Goal: Information Seeking & Learning: Check status

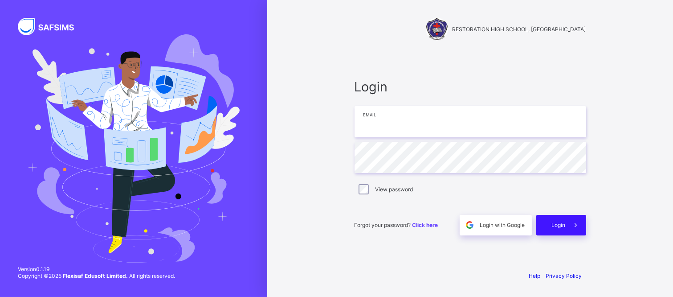
type input "**********"
click at [562, 221] on span "Login" at bounding box center [559, 224] width 14 height 7
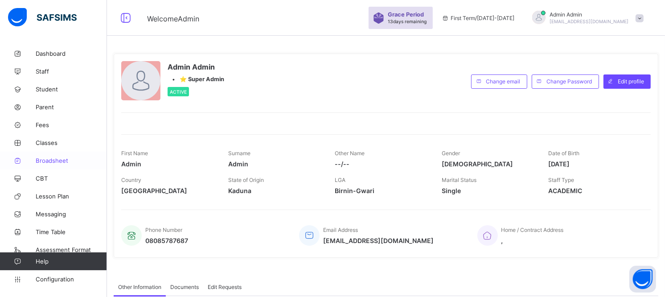
click at [57, 158] on span "Broadsheet" at bounding box center [71, 160] width 71 height 7
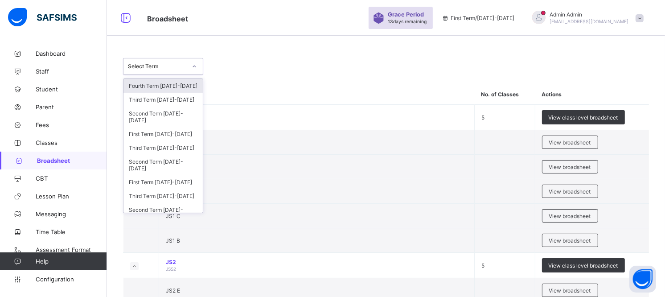
click at [198, 64] on div at bounding box center [194, 66] width 15 height 14
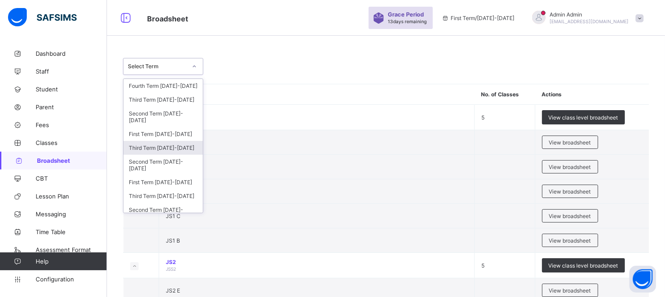
click at [158, 149] on div "Third Term 2024-2025" at bounding box center [162, 148] width 79 height 14
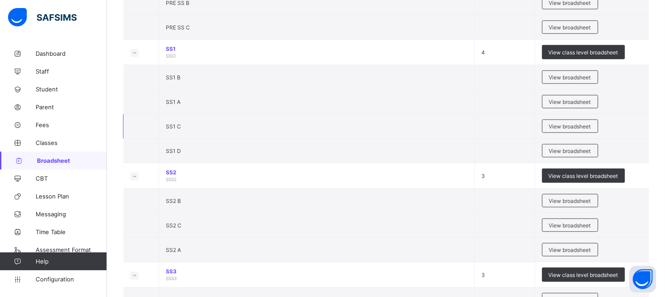
scroll to position [594, 0]
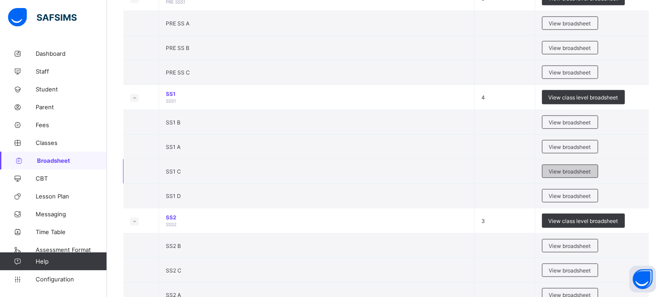
click at [587, 170] on span "View broadsheet" at bounding box center [570, 171] width 42 height 7
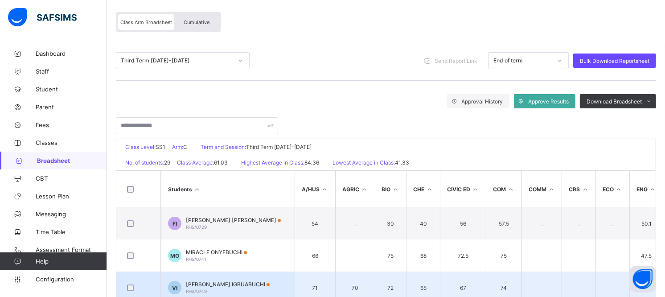
scroll to position [35, 0]
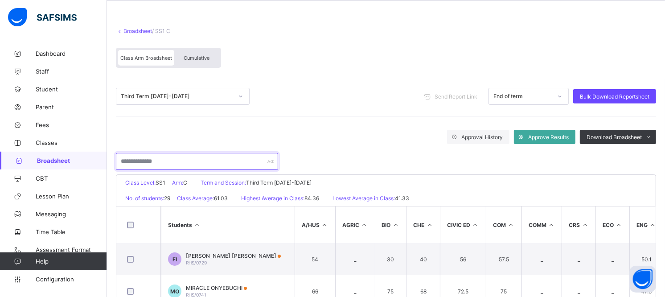
click at [186, 157] on input "text" at bounding box center [197, 161] width 162 height 17
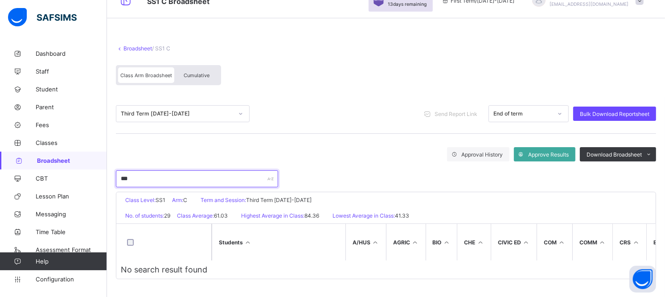
scroll to position [20, 0]
type input "***"
click at [140, 47] on link "Broadsheet" at bounding box center [137, 48] width 29 height 7
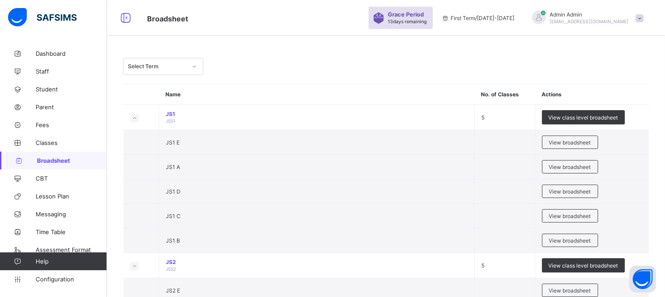
click at [197, 66] on icon at bounding box center [194, 66] width 5 height 9
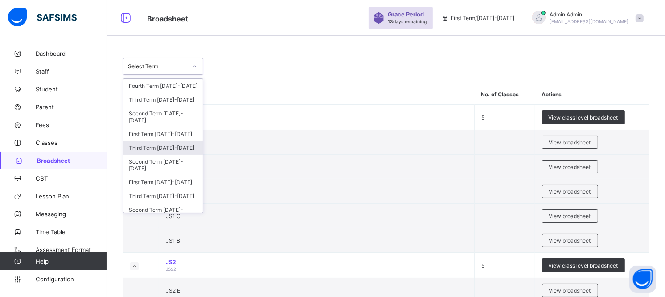
click at [176, 148] on div "Third Term 2024-2025" at bounding box center [162, 148] width 79 height 14
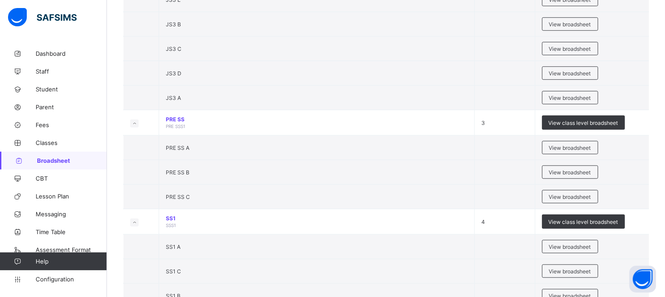
scroll to position [644, 0]
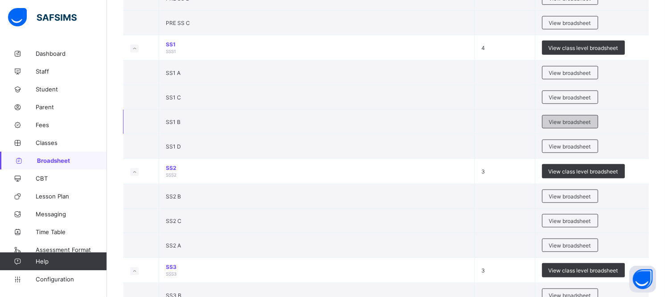
click at [570, 123] on span "View broadsheet" at bounding box center [570, 122] width 42 height 7
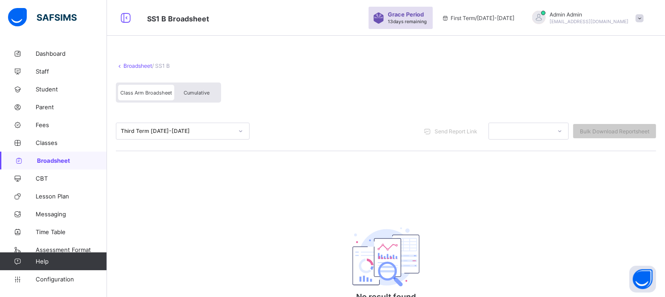
click at [131, 65] on link "Broadsheet" at bounding box center [137, 65] width 29 height 7
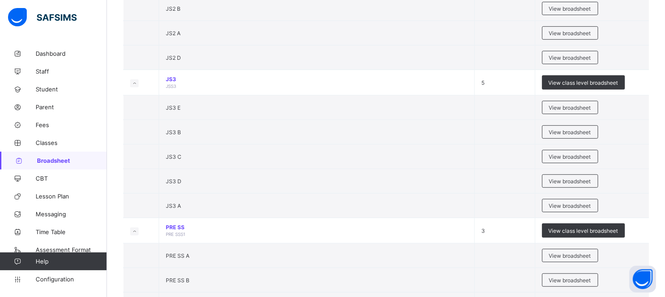
scroll to position [396, 0]
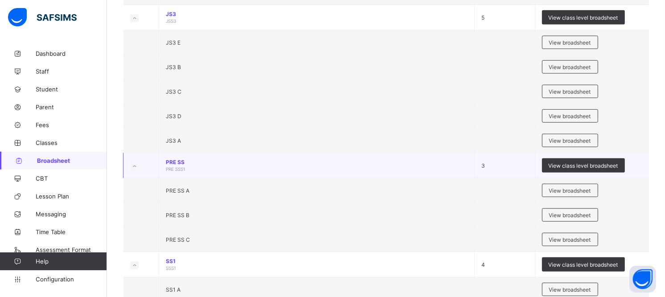
drag, startPoint x: 339, startPoint y: 27, endPoint x: 232, endPoint y: 167, distance: 176.1
click at [232, 167] on td "PRE SS PRE SSS1" at bounding box center [317, 165] width 316 height 25
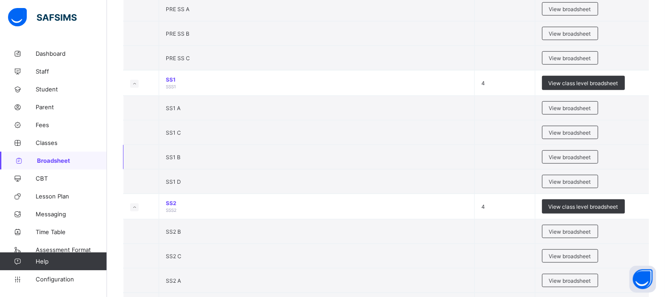
scroll to position [594, 0]
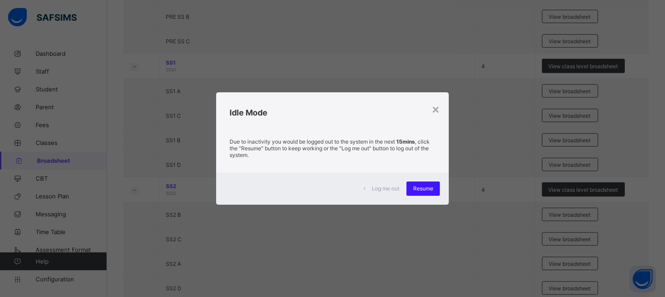
click at [423, 193] on div "Resume" at bounding box center [422, 188] width 33 height 14
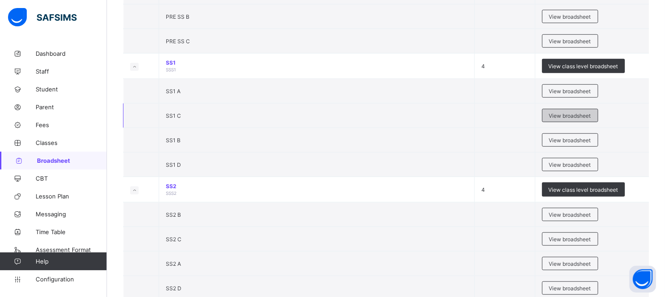
click at [562, 118] on span "View broadsheet" at bounding box center [570, 115] width 42 height 7
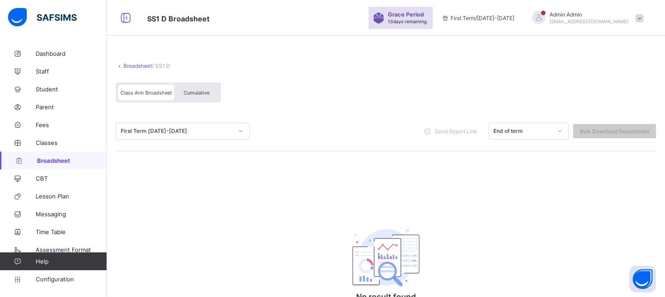
click at [134, 64] on link "Broadsheet" at bounding box center [137, 65] width 29 height 7
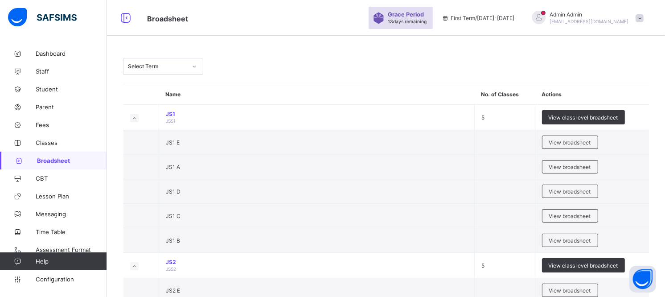
click at [193, 72] on div at bounding box center [194, 66] width 15 height 14
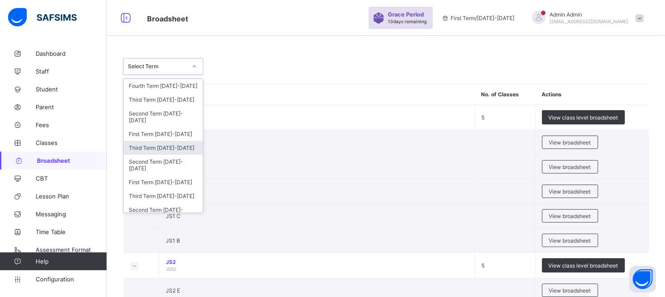
click at [168, 155] on div "Third Term 2024-2025" at bounding box center [162, 148] width 79 height 14
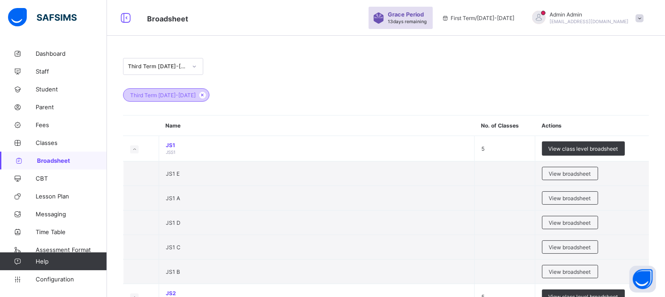
click at [172, 90] on div "Third Term 2024-2025" at bounding box center [166, 94] width 86 height 13
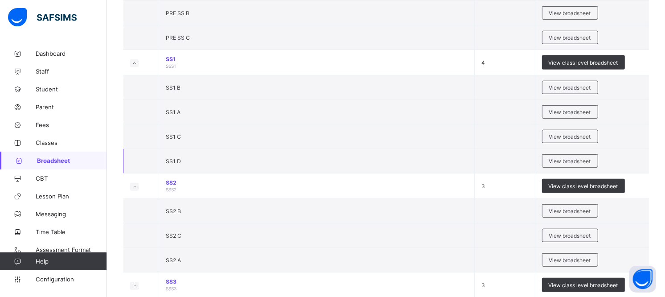
scroll to position [644, 0]
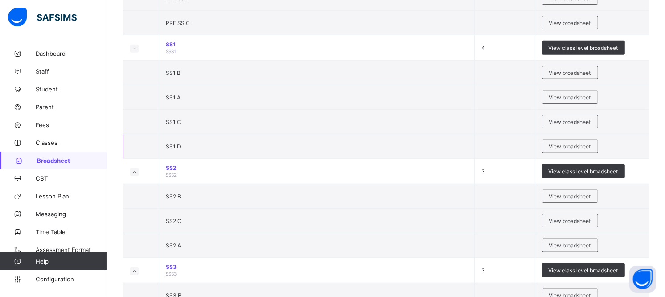
click at [569, 139] on td "View broadsheet" at bounding box center [592, 146] width 114 height 25
click at [565, 142] on div "View broadsheet" at bounding box center [570, 145] width 56 height 13
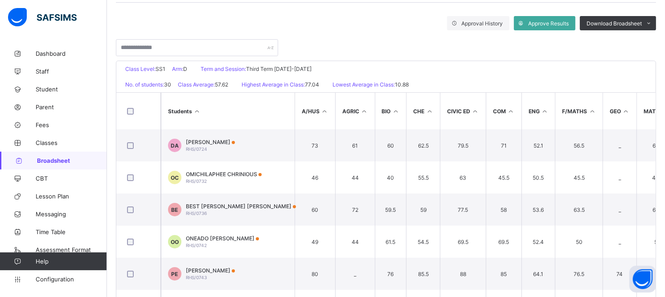
scroll to position [184, 0]
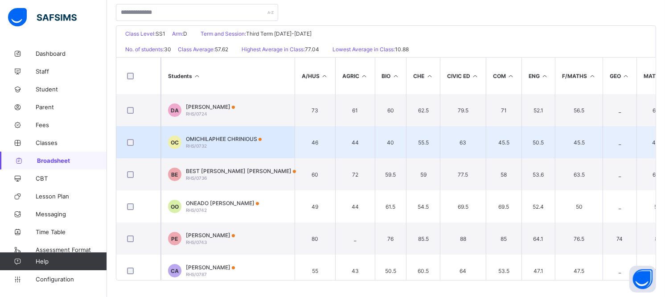
click at [201, 139] on span "OMICHILAPHEE CHRINIOUS" at bounding box center [224, 138] width 76 height 7
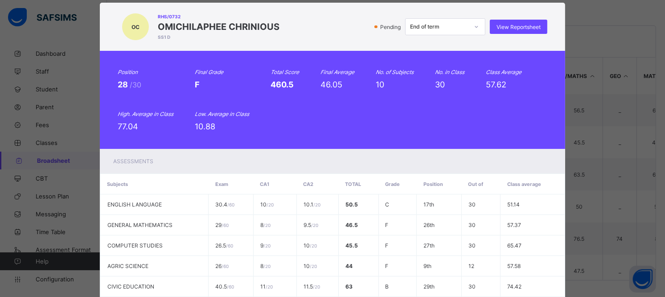
scroll to position [8, 0]
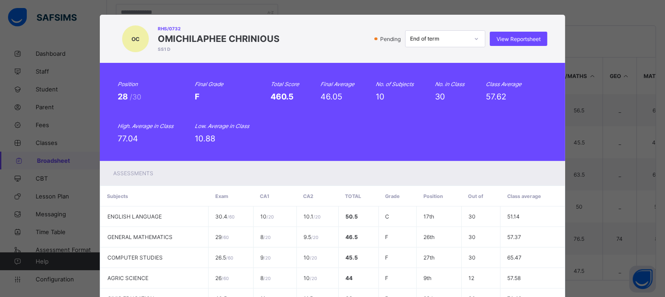
click at [630, 97] on div "OC RHS/0732 OMICHILAPHEE CHRINIOUS SS1 D Pending End of term View Reportsheet P…" at bounding box center [332, 148] width 665 height 297
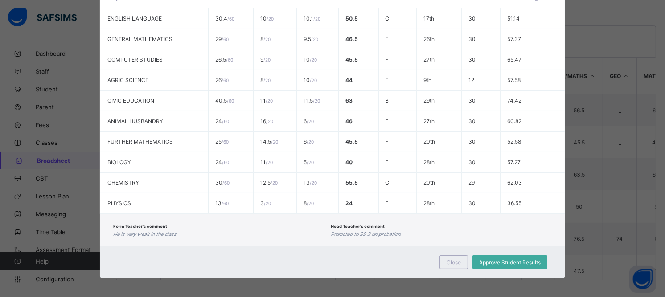
scroll to position [206, 0]
click at [450, 258] on span "Close" at bounding box center [454, 261] width 14 height 7
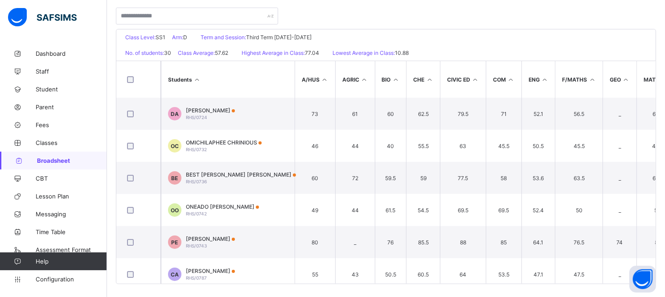
scroll to position [184, 0]
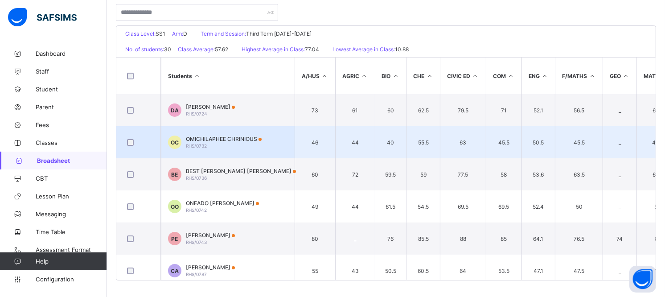
click at [486, 142] on td "63" at bounding box center [463, 142] width 46 height 32
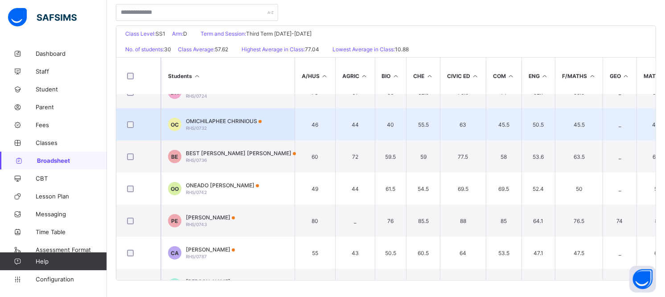
scroll to position [0, 0]
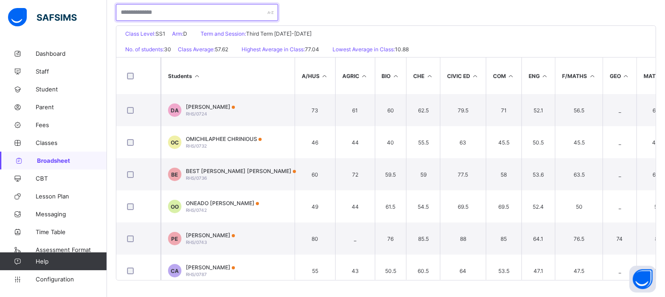
click at [196, 14] on input "text" at bounding box center [197, 12] width 162 height 17
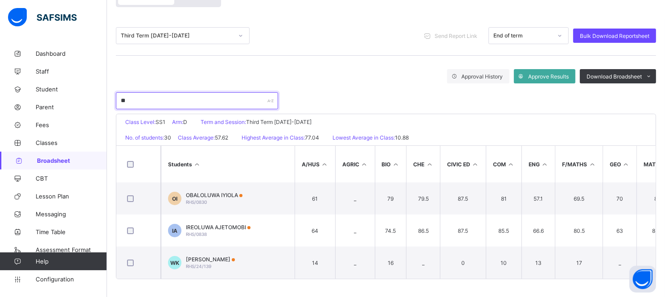
scroll to position [97, 0]
type input "**"
click at [197, 16] on div "Third Term 2024-2025 Send Report Link End of term Bulk Download Reportsheet" at bounding box center [386, 36] width 540 height 40
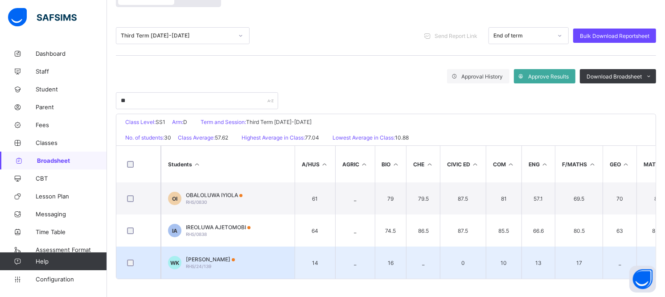
click at [206, 256] on span "WAMARHEL KADALA" at bounding box center [210, 259] width 49 height 7
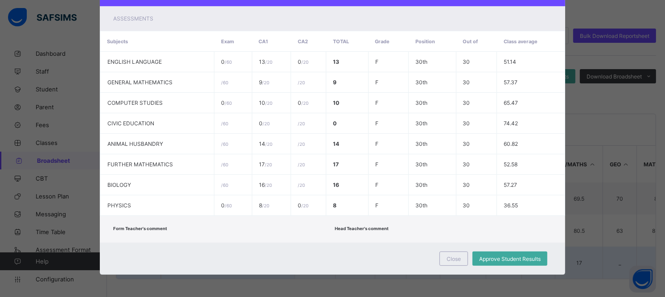
scroll to position [160, 0]
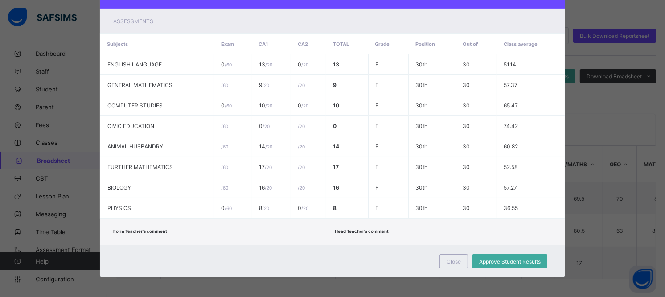
click at [578, 27] on div "WK RHS/24/139 WAMARHEL KADALA SS1 D Pending End of term View Reportsheet Positi…" at bounding box center [332, 148] width 665 height 297
click at [459, 263] on div "Close" at bounding box center [453, 261] width 29 height 14
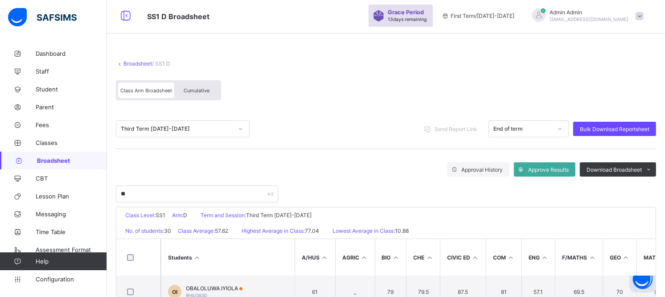
scroll to position [0, 0]
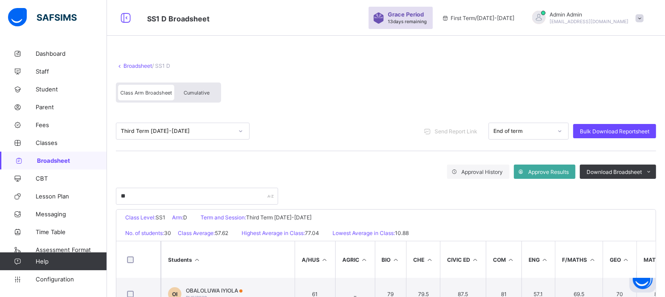
click at [193, 98] on div "Cumulative" at bounding box center [196, 93] width 45 height 16
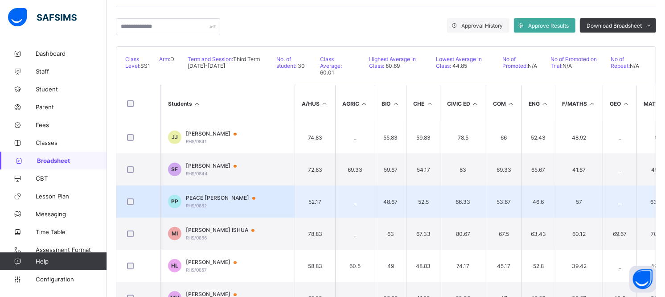
scroll to position [495, 0]
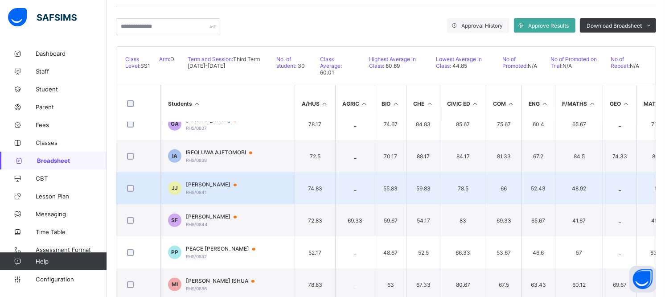
click at [204, 181] on span "JOEL JAMES" at bounding box center [215, 184] width 59 height 7
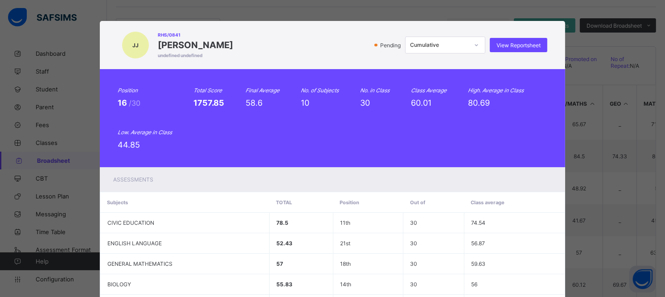
scroll to position [0, 0]
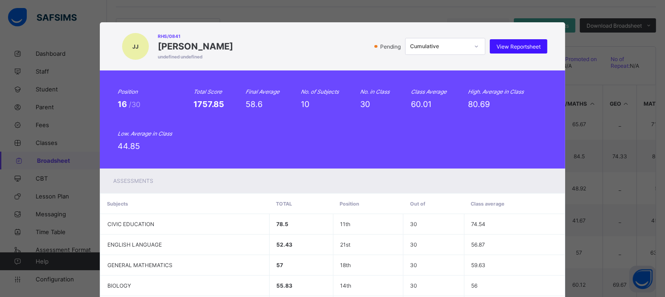
click at [527, 47] on span "View Reportsheet" at bounding box center [518, 46] width 44 height 7
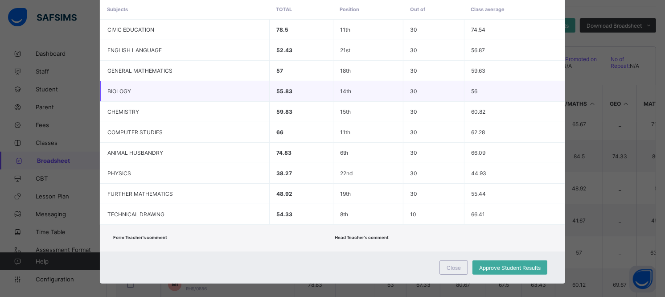
scroll to position [198, 0]
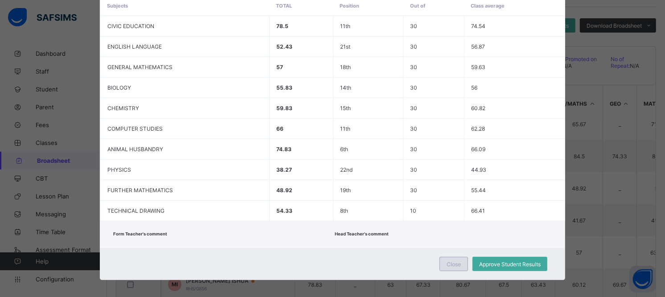
click at [442, 257] on div "Close" at bounding box center [453, 264] width 29 height 14
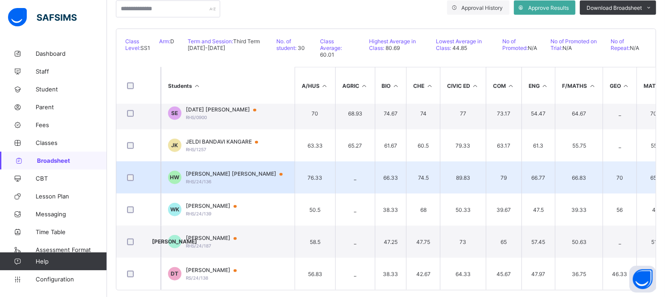
scroll to position [176, 0]
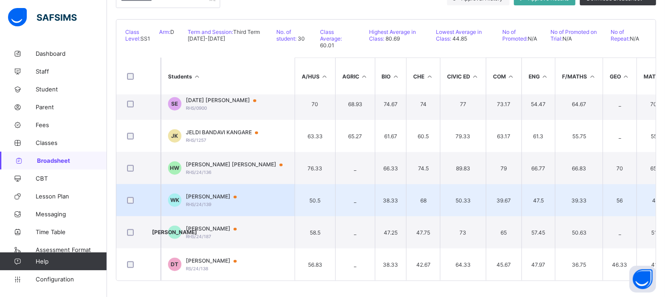
click at [216, 193] on span "WAMARHEL KADALA" at bounding box center [215, 196] width 59 height 7
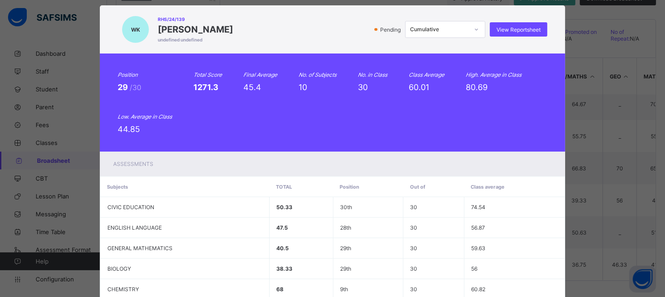
scroll to position [0, 0]
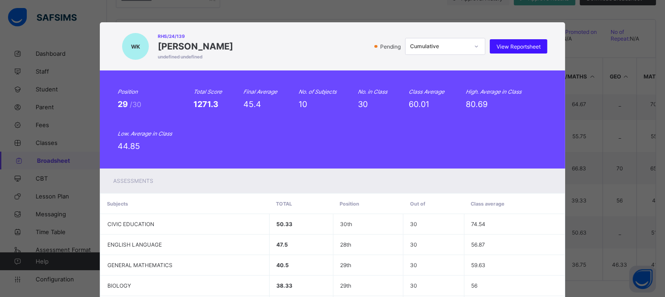
click at [499, 50] on div "View Reportsheet" at bounding box center [518, 46] width 57 height 14
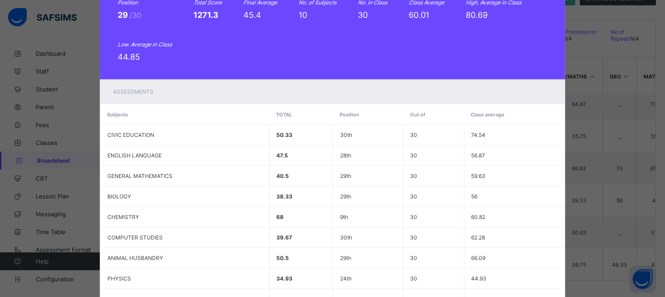
scroll to position [99, 0]
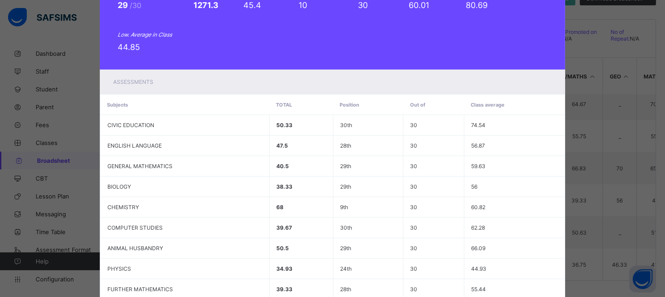
click at [618, 153] on div "WK RHS/24/139 WAMARHEL KADALA undefined undefined Pending Cumulative View Repor…" at bounding box center [332, 148] width 665 height 297
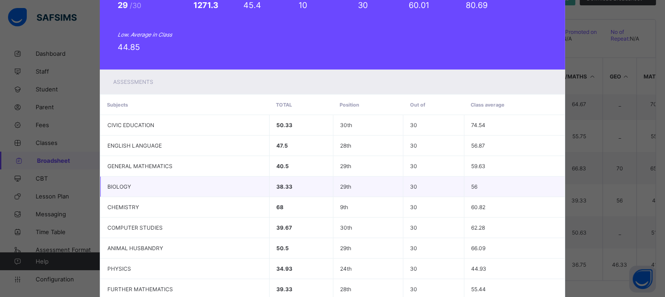
click at [447, 193] on td "30" at bounding box center [433, 186] width 61 height 21
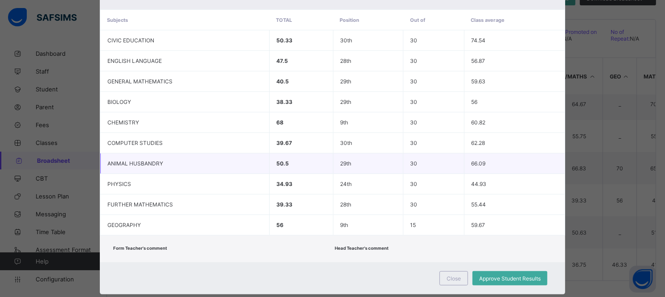
scroll to position [201, 0]
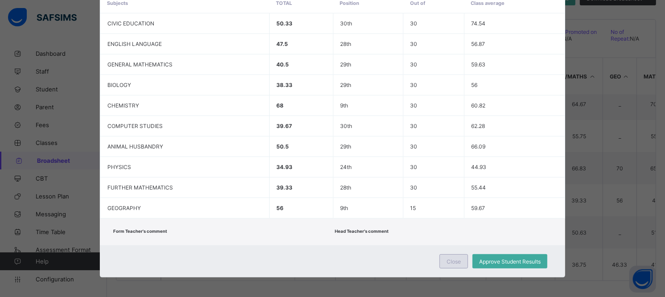
click at [453, 259] on span "Close" at bounding box center [454, 261] width 14 height 7
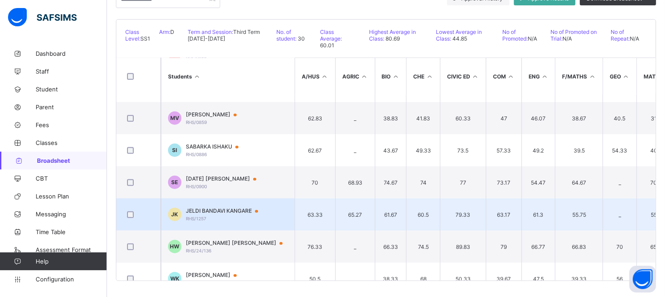
scroll to position [681, 0]
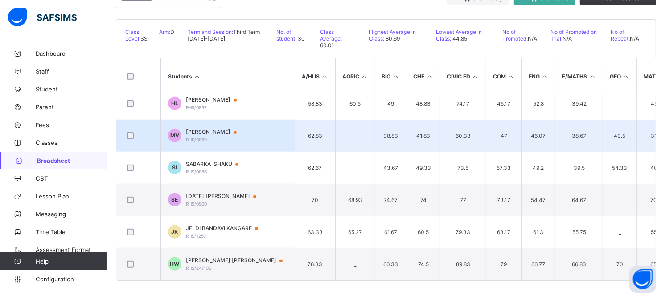
click at [232, 126] on td "MV MOSES FRANCIS VORONDO RHS/0859" at bounding box center [228, 135] width 134 height 32
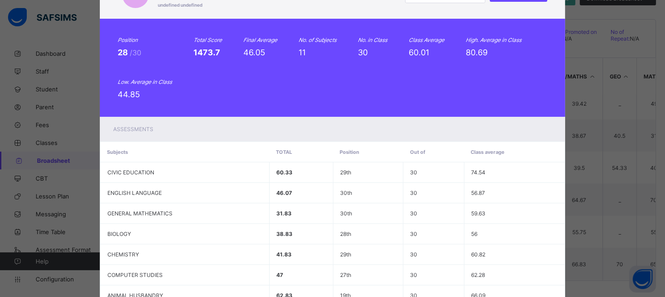
scroll to position [2, 0]
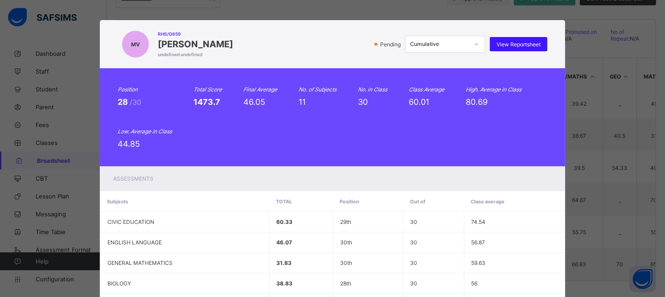
click at [510, 43] on span "View Reportsheet" at bounding box center [518, 44] width 44 height 7
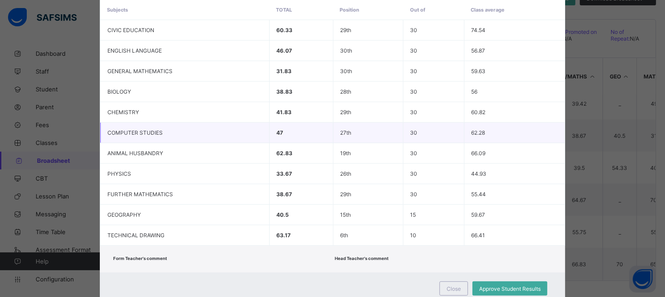
scroll to position [221, 0]
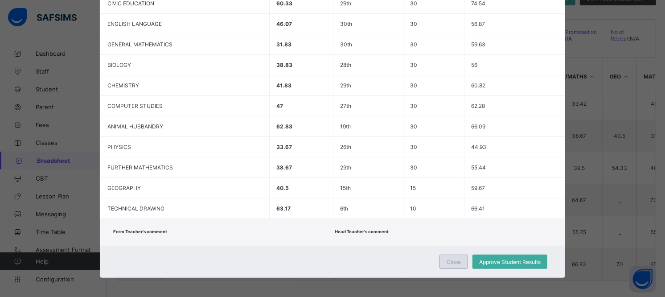
click at [448, 258] on span "Close" at bounding box center [454, 261] width 14 height 7
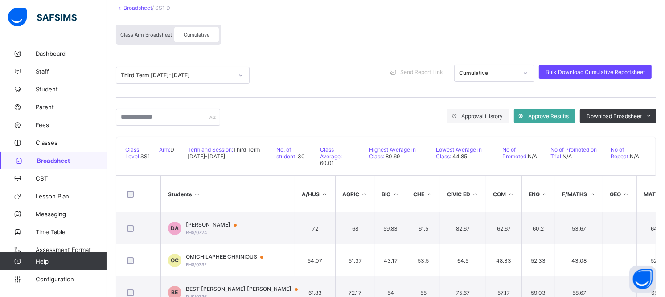
scroll to position [27, 0]
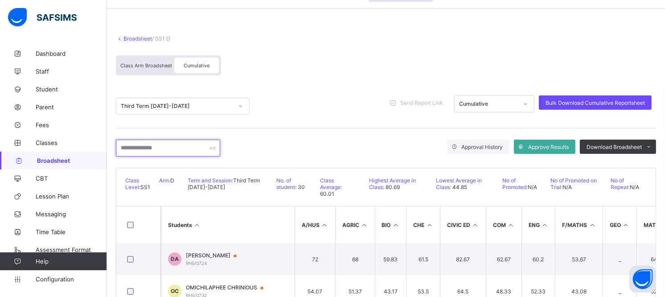
click at [162, 146] on input "text" at bounding box center [168, 147] width 104 height 17
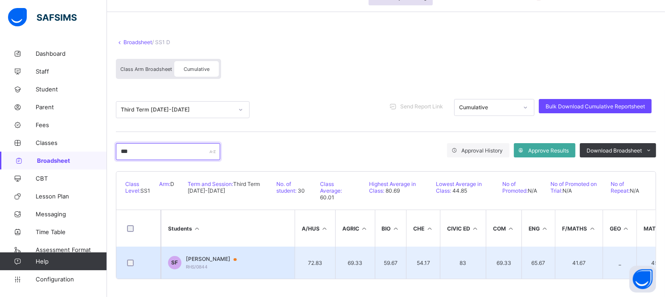
type input "***"
click at [197, 264] on span "RHS/0844" at bounding box center [197, 266] width 22 height 5
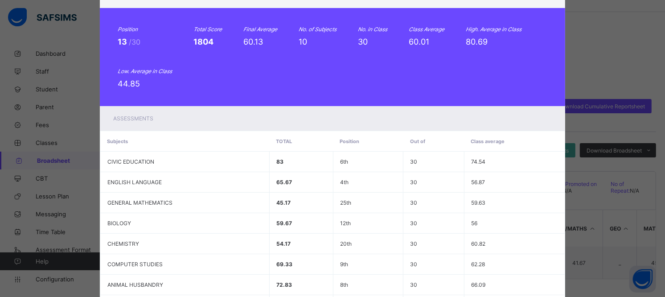
scroll to position [0, 0]
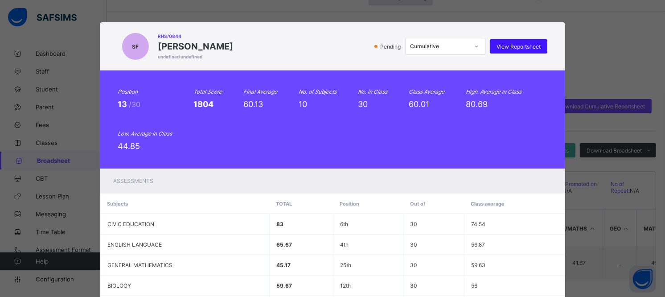
click at [513, 45] on span "View Reportsheet" at bounding box center [518, 46] width 44 height 7
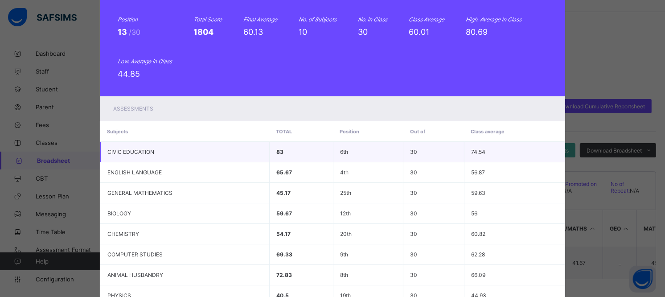
scroll to position [198, 0]
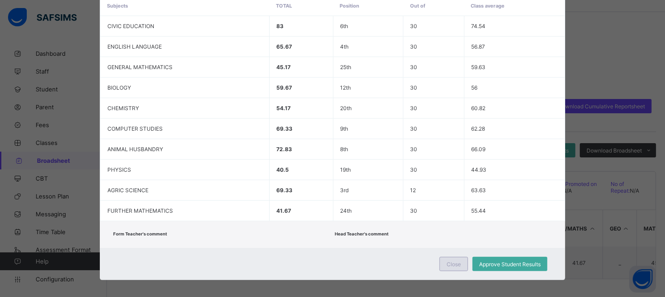
click at [456, 264] on span "Close" at bounding box center [454, 264] width 14 height 7
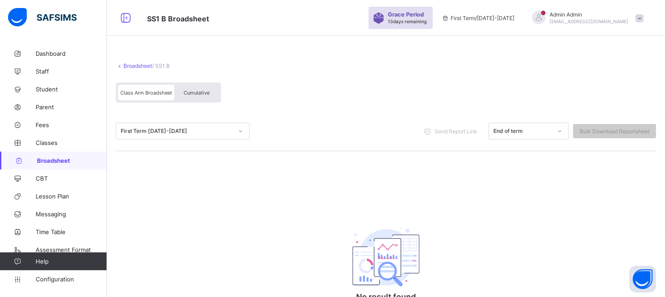
click at [145, 64] on link "Broadsheet" at bounding box center [137, 65] width 29 height 7
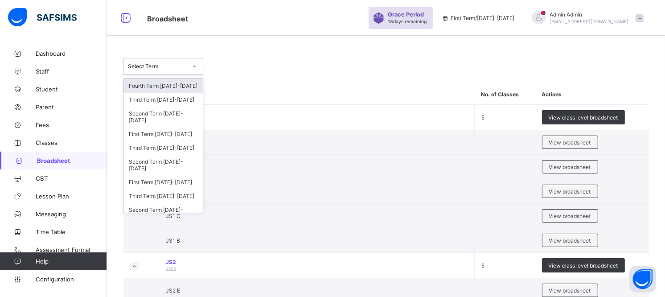
click at [193, 65] on icon at bounding box center [194, 66] width 5 height 9
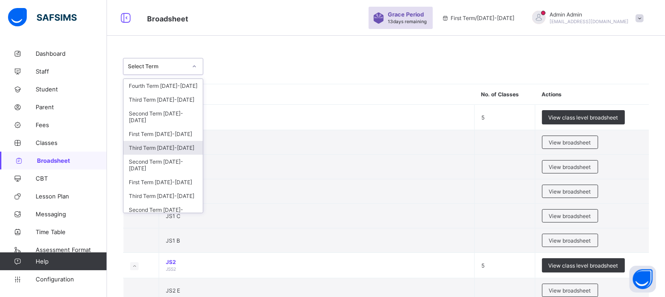
click at [170, 155] on div "Third Term 2024-2025" at bounding box center [162, 148] width 79 height 14
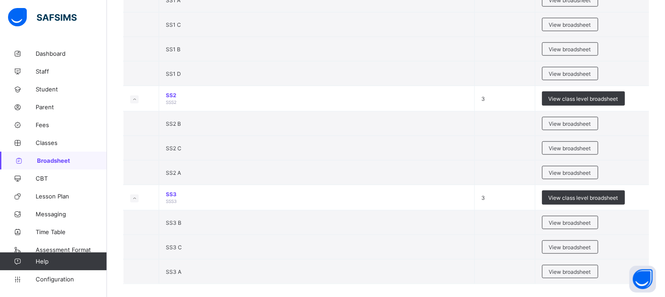
scroll to position [727, 0]
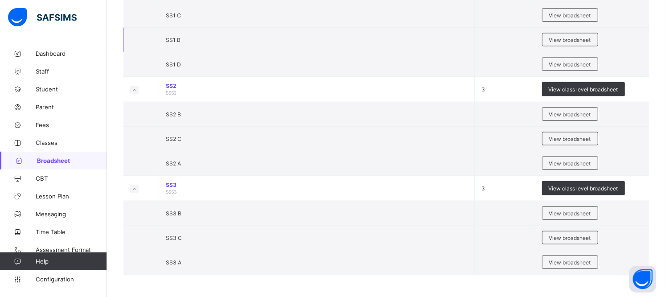
click at [202, 41] on td "SS1 B" at bounding box center [317, 40] width 316 height 25
click at [179, 42] on span "SS1 B" at bounding box center [173, 40] width 15 height 7
click at [569, 45] on div "View broadsheet" at bounding box center [570, 39] width 56 height 13
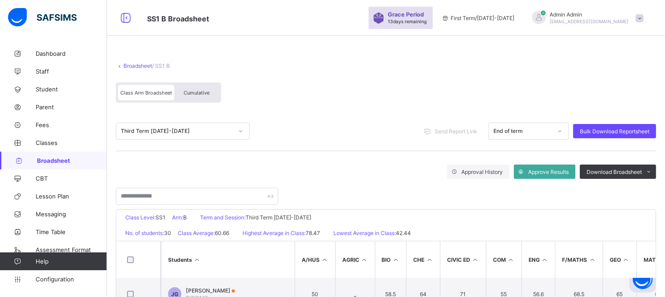
click at [201, 88] on div "Cumulative" at bounding box center [196, 93] width 45 height 16
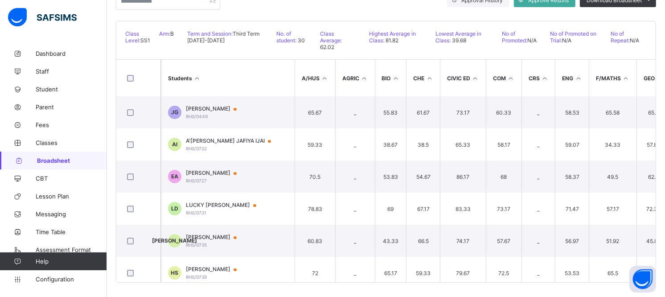
scroll to position [176, 0]
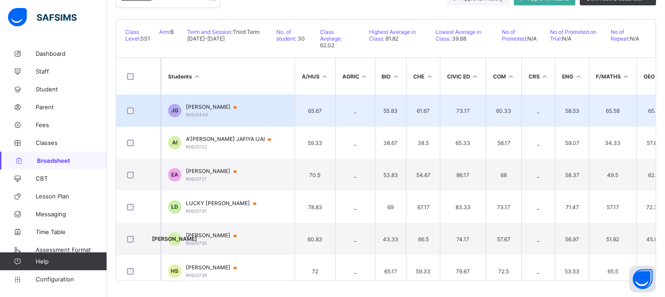
click at [267, 111] on td "JG JOSEPH GAIYA RHS/0449" at bounding box center [228, 110] width 134 height 32
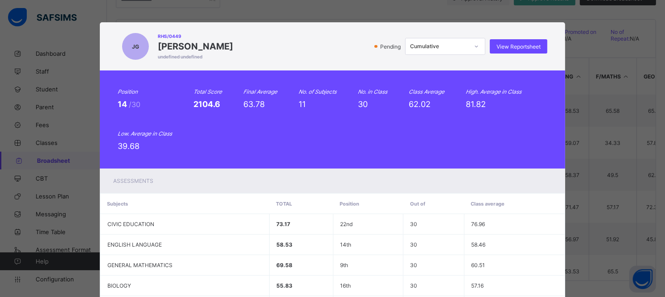
click at [589, 45] on div "JG RHS/0449 JOSEPH GAIYA undefined undefined Pending Cumulative View Reportshee…" at bounding box center [332, 148] width 665 height 297
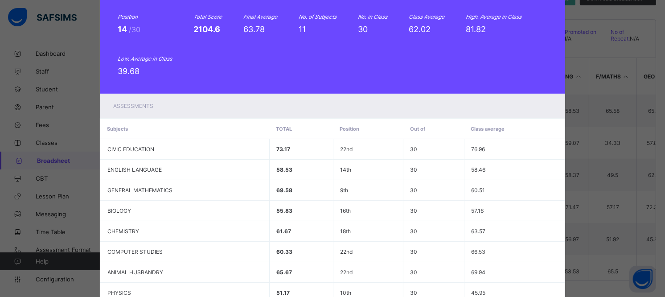
scroll to position [221, 0]
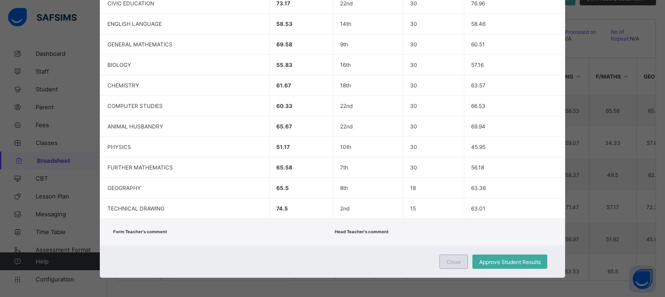
click at [458, 261] on span "Close" at bounding box center [454, 261] width 14 height 7
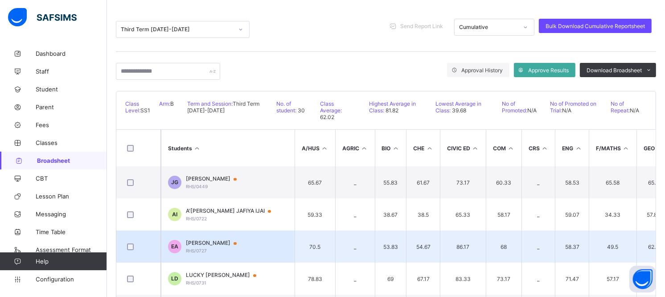
scroll to position [0, 0]
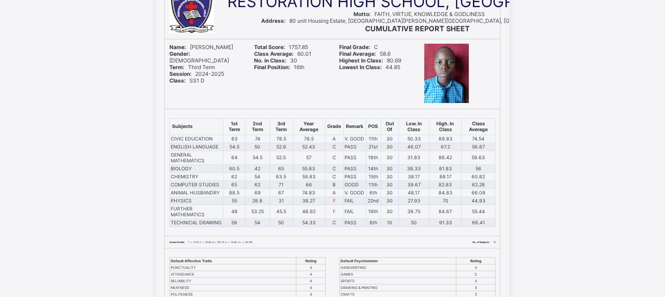
scroll to position [31, 0]
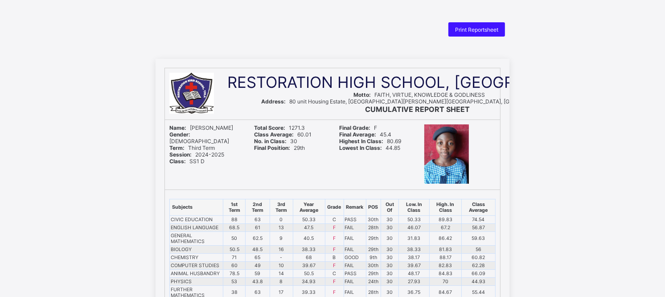
click at [478, 29] on span "Print Reportsheet" at bounding box center [476, 29] width 43 height 7
click at [477, 29] on span "Print Reportsheet" at bounding box center [476, 29] width 43 height 7
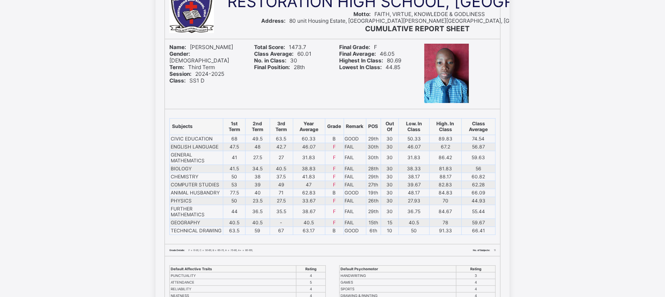
scroll to position [80, 0]
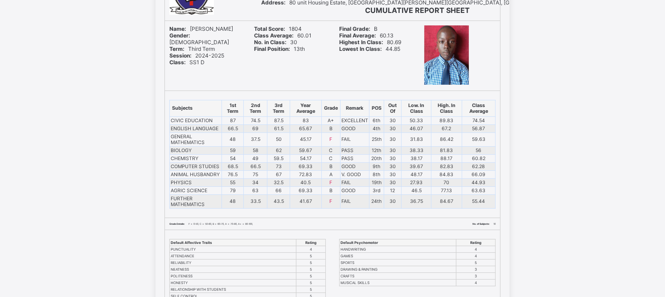
scroll to position [247, 0]
